Goal: Task Accomplishment & Management: Manage account settings

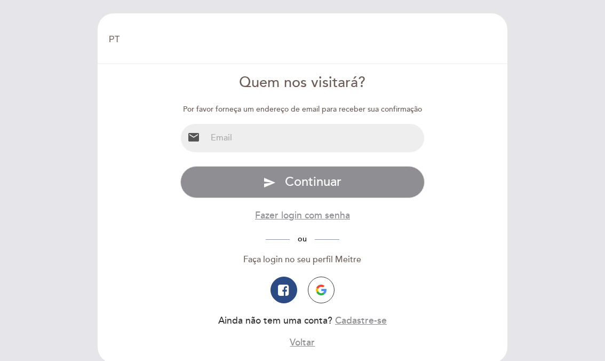
select select "pt"
click at [316, 285] on img "button" at bounding box center [321, 289] width 11 height 11
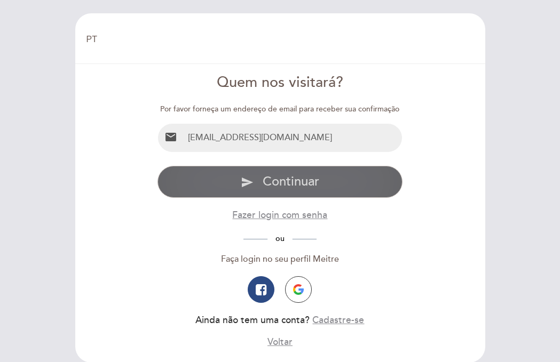
type input "[EMAIL_ADDRESS][DOMAIN_NAME]"
click at [302, 178] on span "Continuar" at bounding box center [290, 181] width 57 height 15
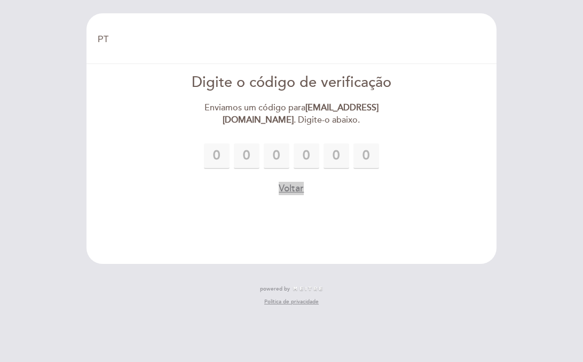
click at [282, 187] on button "Voltar" at bounding box center [290, 188] width 25 height 13
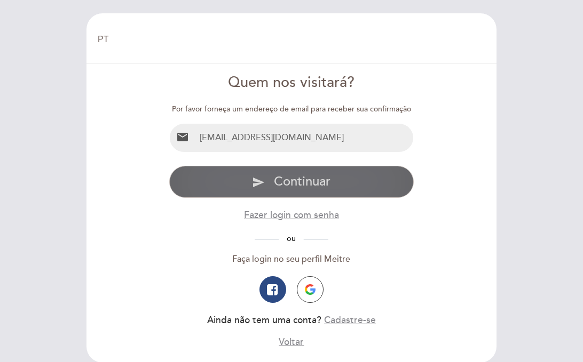
type input "[EMAIL_ADDRESS][DOMAIN_NAME]"
click at [325, 186] on span "Continuar" at bounding box center [302, 181] width 57 height 15
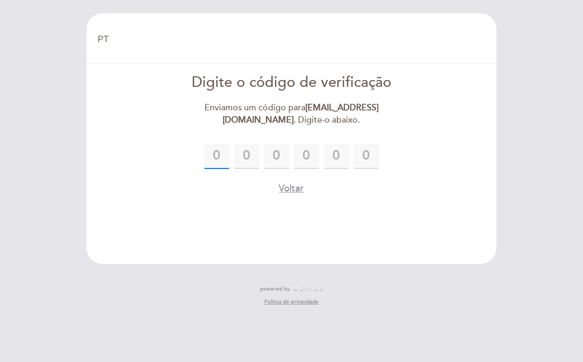
paste input "2"
type input "2"
type input "6"
type input "8"
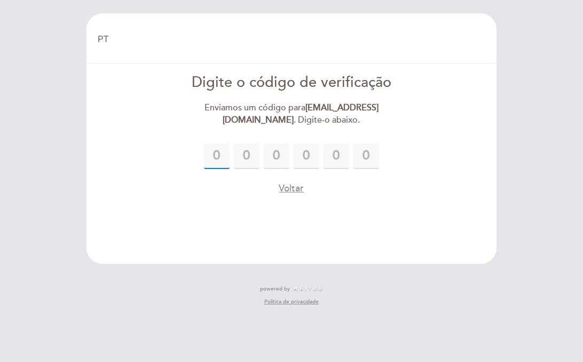
type input "1"
